Goal: Understand process/instructions: Learn how to perform a task or action

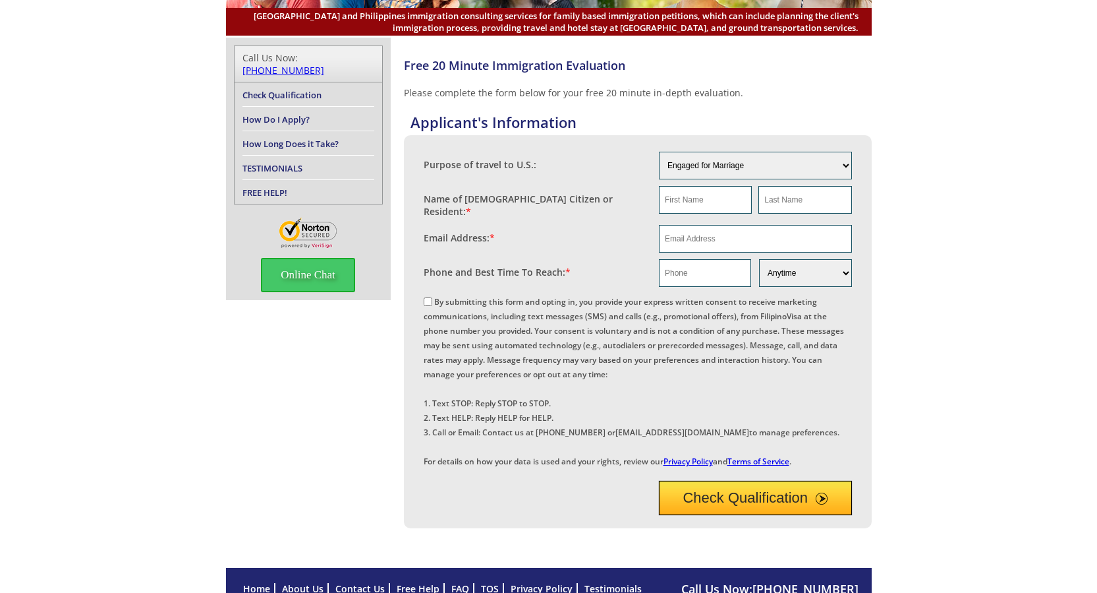
scroll to position [132, 0]
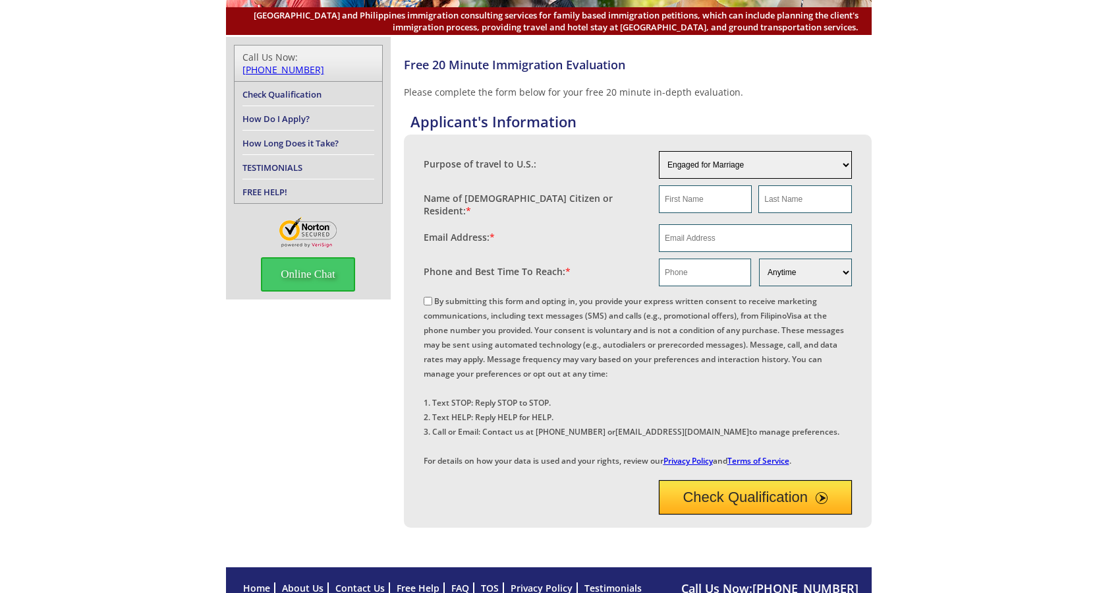
click at [691, 167] on select "Engaged for Marriage Already Married to U.S. Citizen / Resident For Short Term …" at bounding box center [755, 165] width 193 height 28
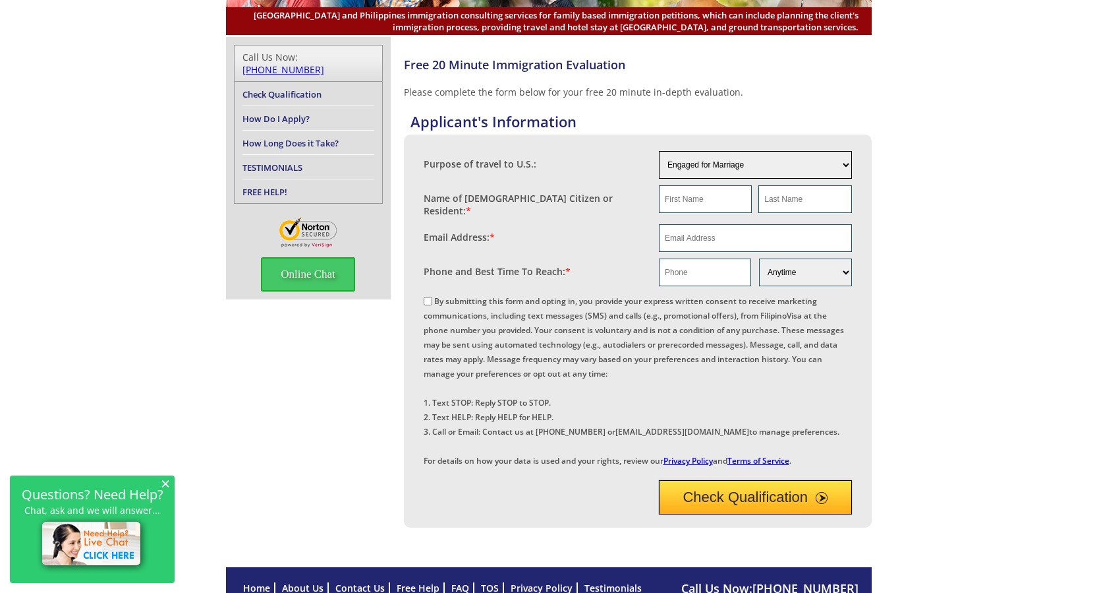
select select "4"
click at [659, 151] on select "Engaged for Marriage Already Married to U.S. Citizen / Resident For Short Term …" at bounding box center [755, 165] width 193 height 28
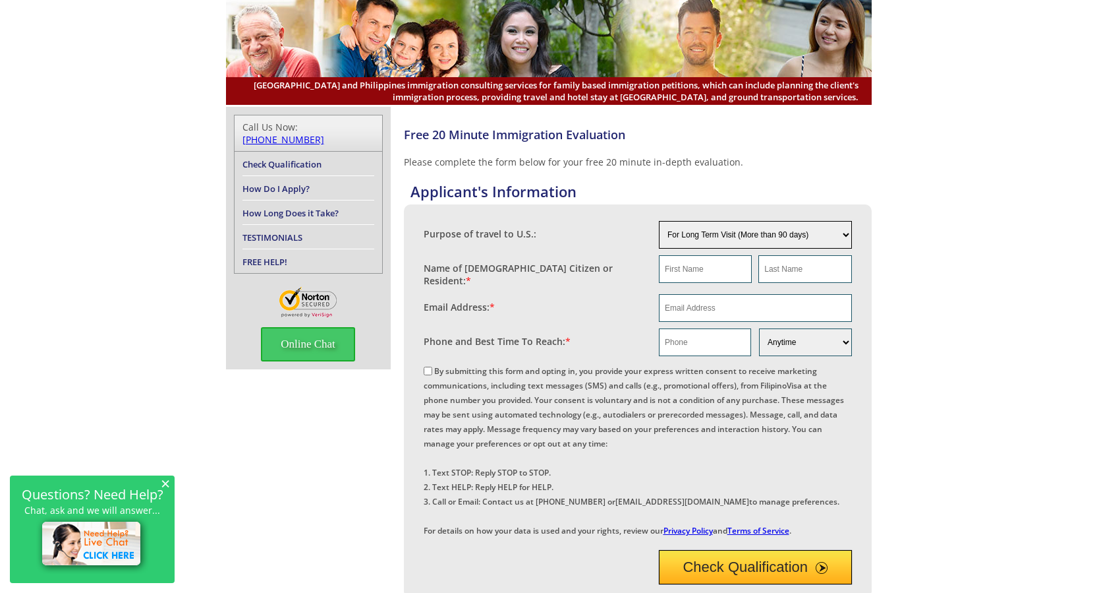
scroll to position [0, 0]
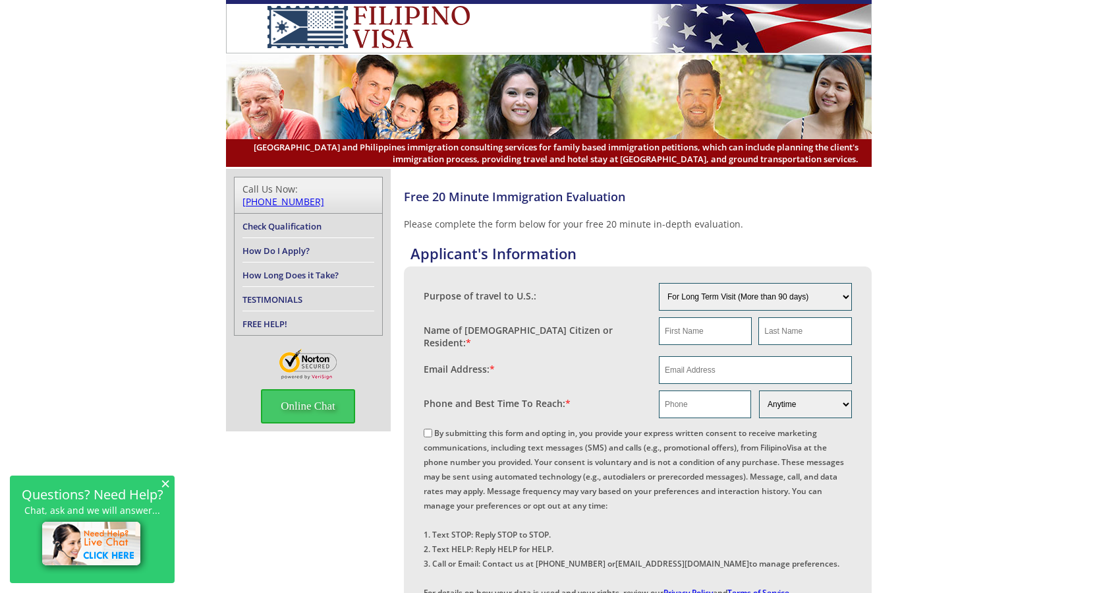
click at [273, 245] on link "How Do I Apply?" at bounding box center [276, 251] width 67 height 12
